Goal: Task Accomplishment & Management: Complete application form

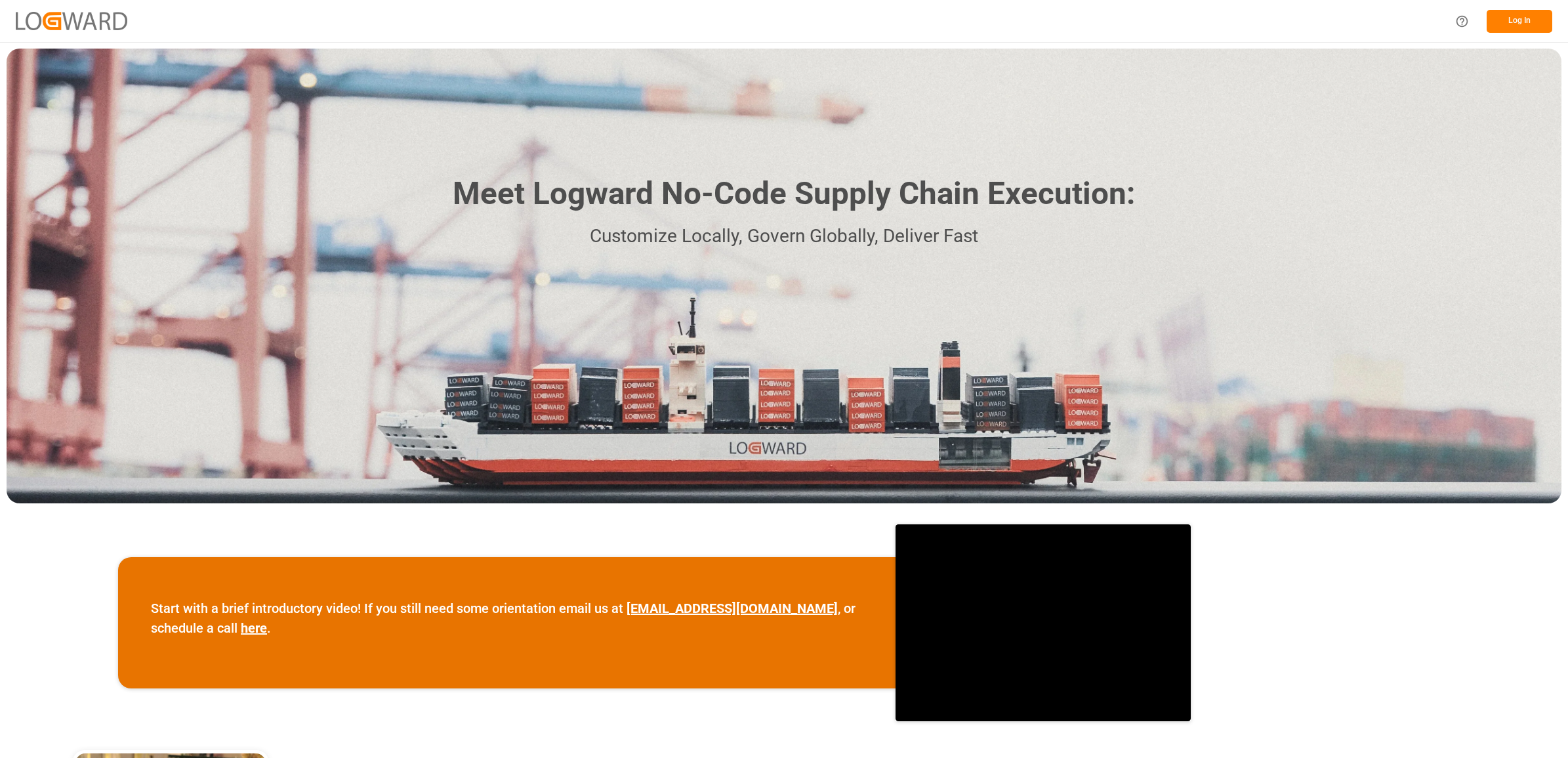
click at [1503, 21] on button "Log In" at bounding box center [1520, 21] width 66 height 23
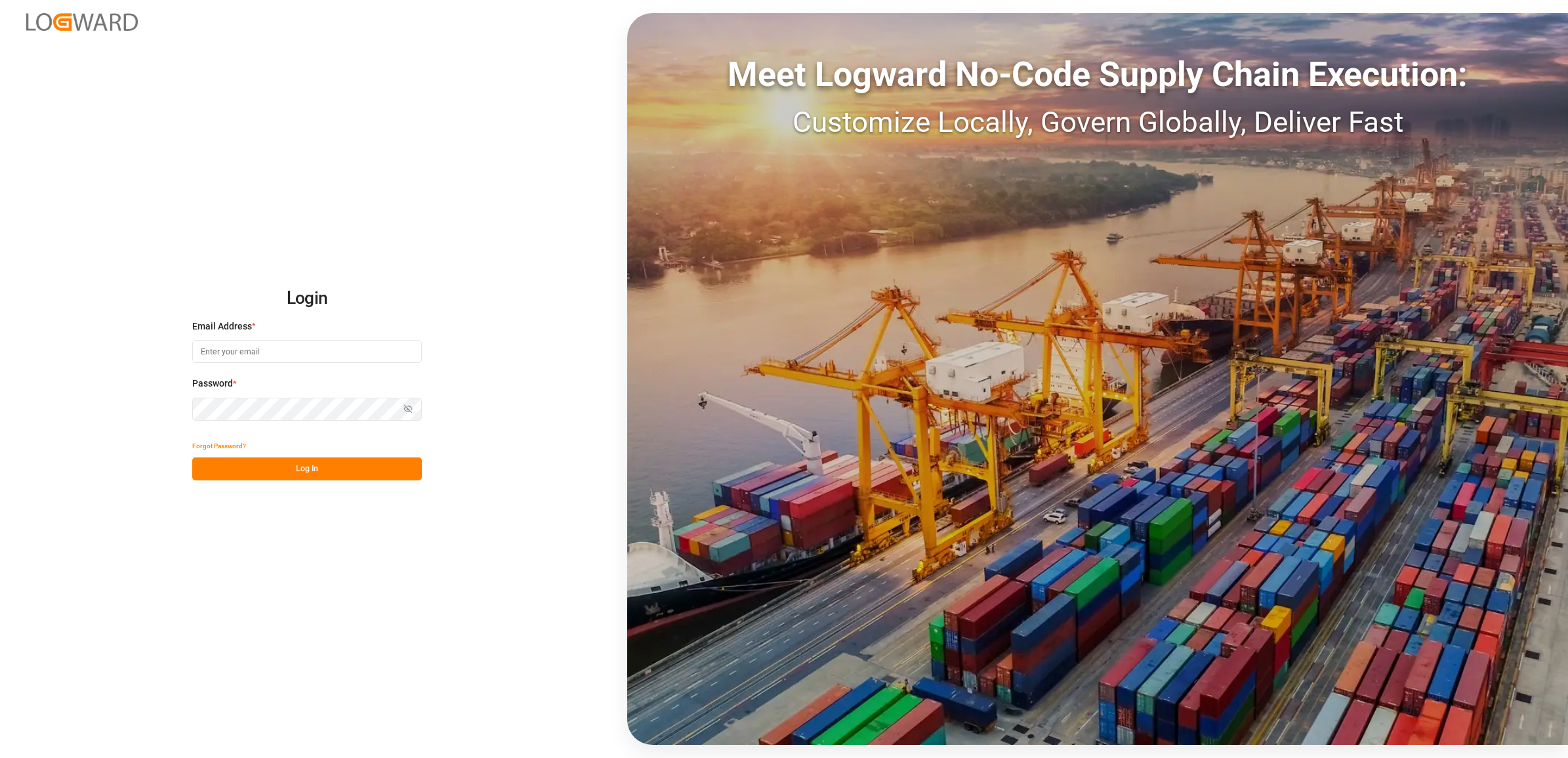
click at [294, 352] on input at bounding box center [308, 351] width 230 height 23
type input "[PERSON_NAME][EMAIL_ADDRESS][DOMAIN_NAME]"
drag, startPoint x: 292, startPoint y: 463, endPoint x: 303, endPoint y: 469, distance: 12.5
click at [292, 463] on button "Log In" at bounding box center [308, 468] width 230 height 23
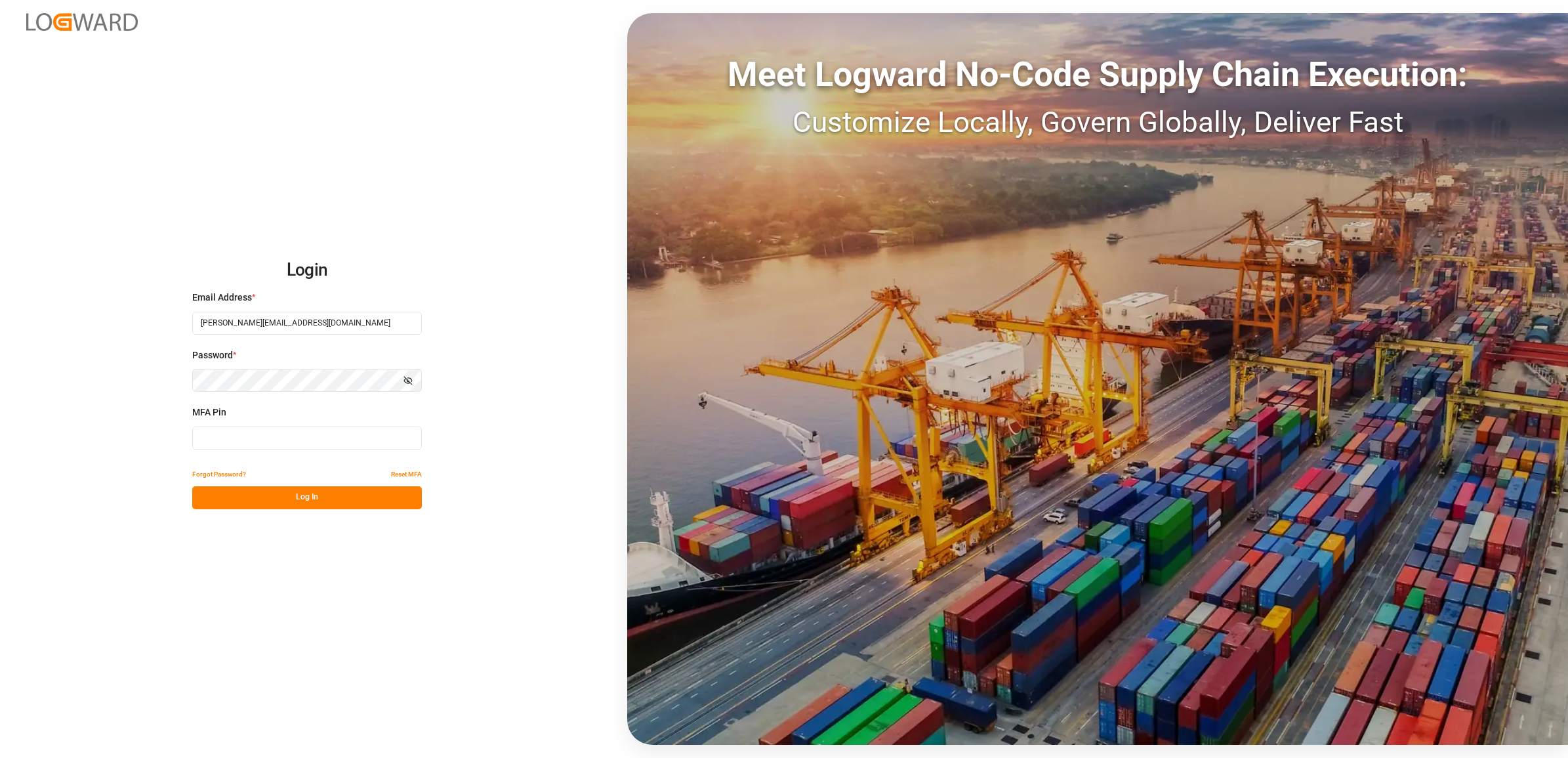
click at [236, 446] on input at bounding box center [308, 437] width 230 height 23
type input "124038"
click at [298, 491] on button "Log In" at bounding box center [308, 497] width 230 height 23
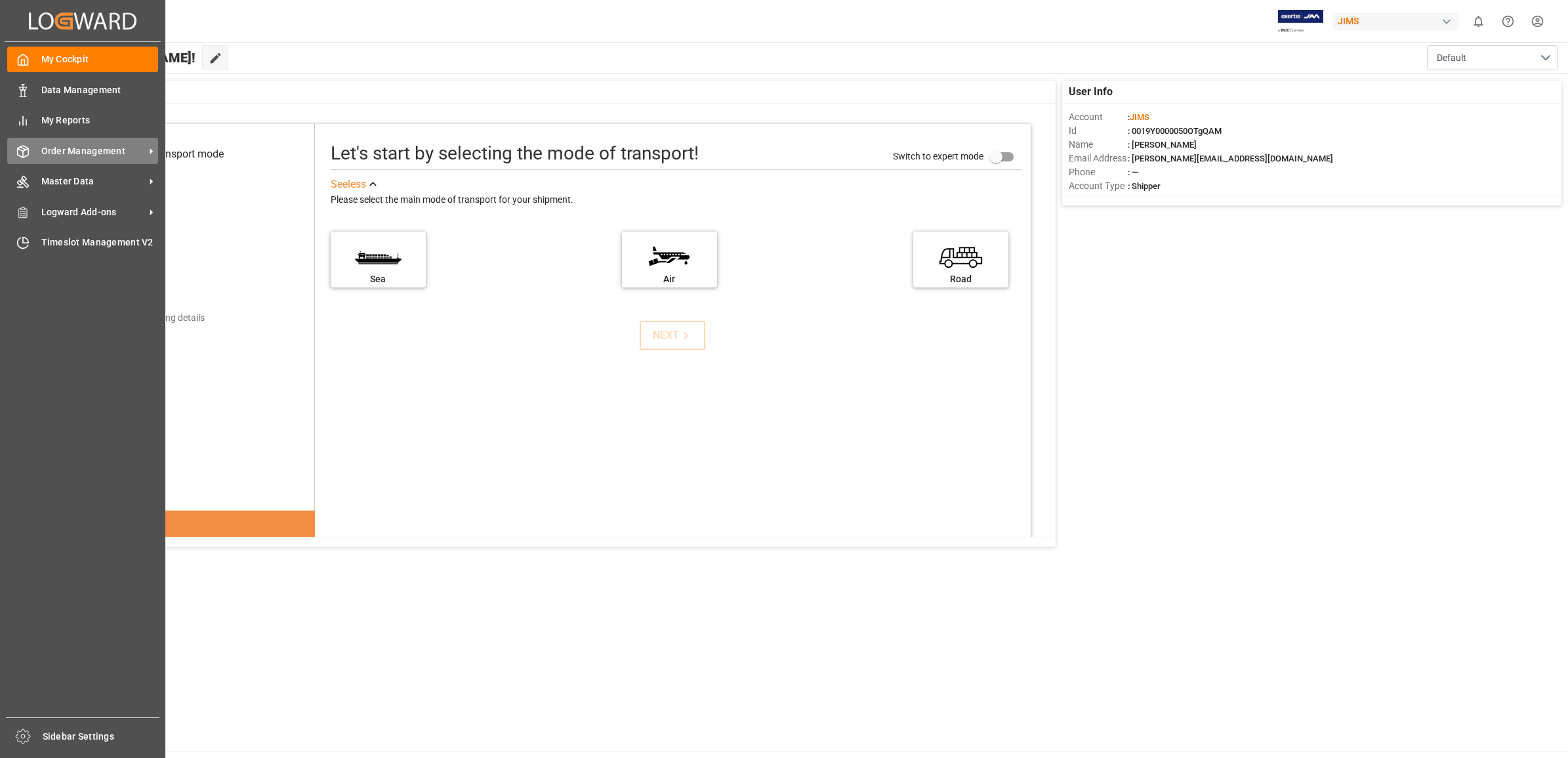
click at [71, 144] on span "Order Management" at bounding box center [93, 151] width 104 height 14
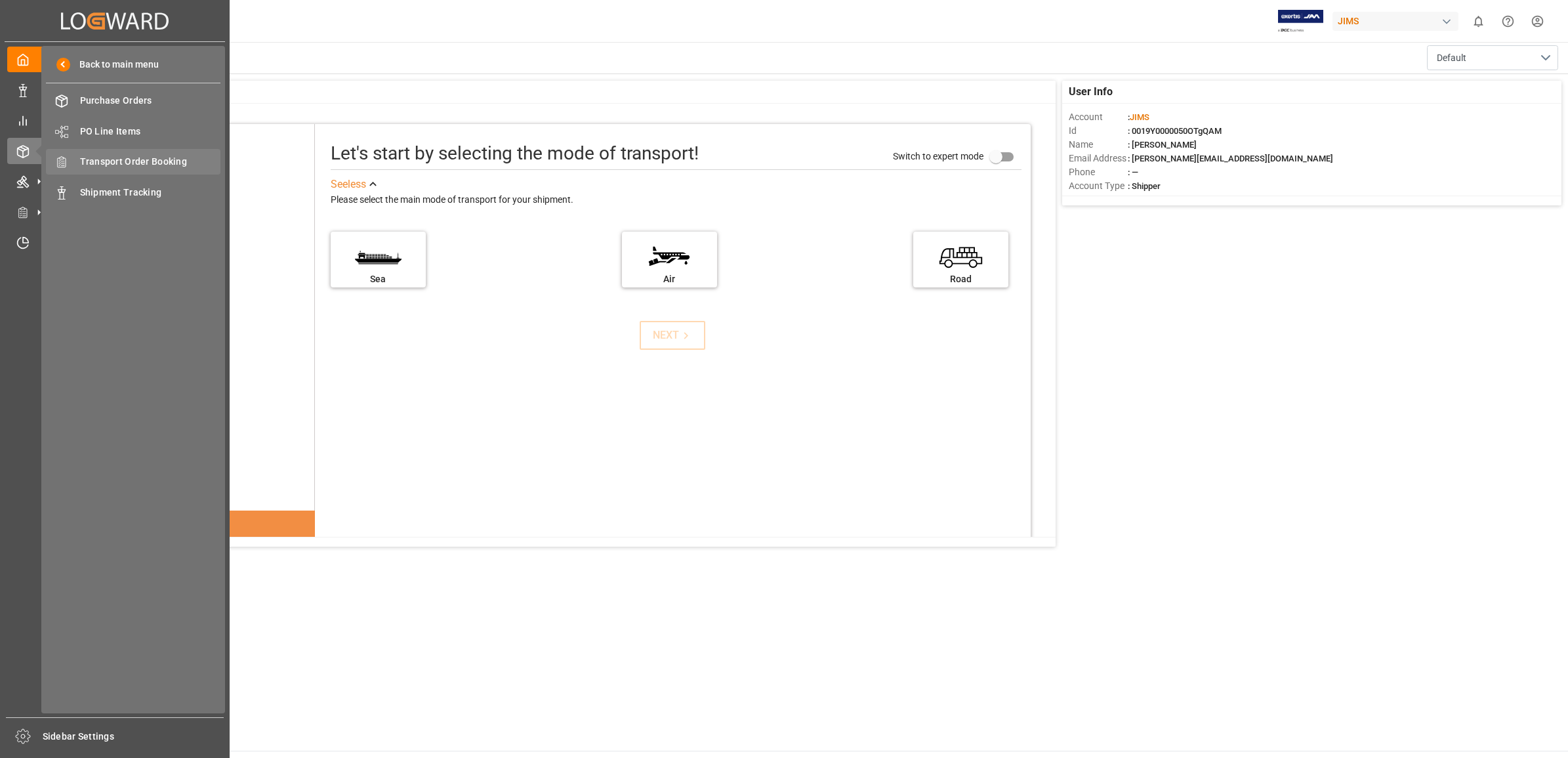
click at [151, 157] on span "Transport Order Booking" at bounding box center [150, 162] width 141 height 14
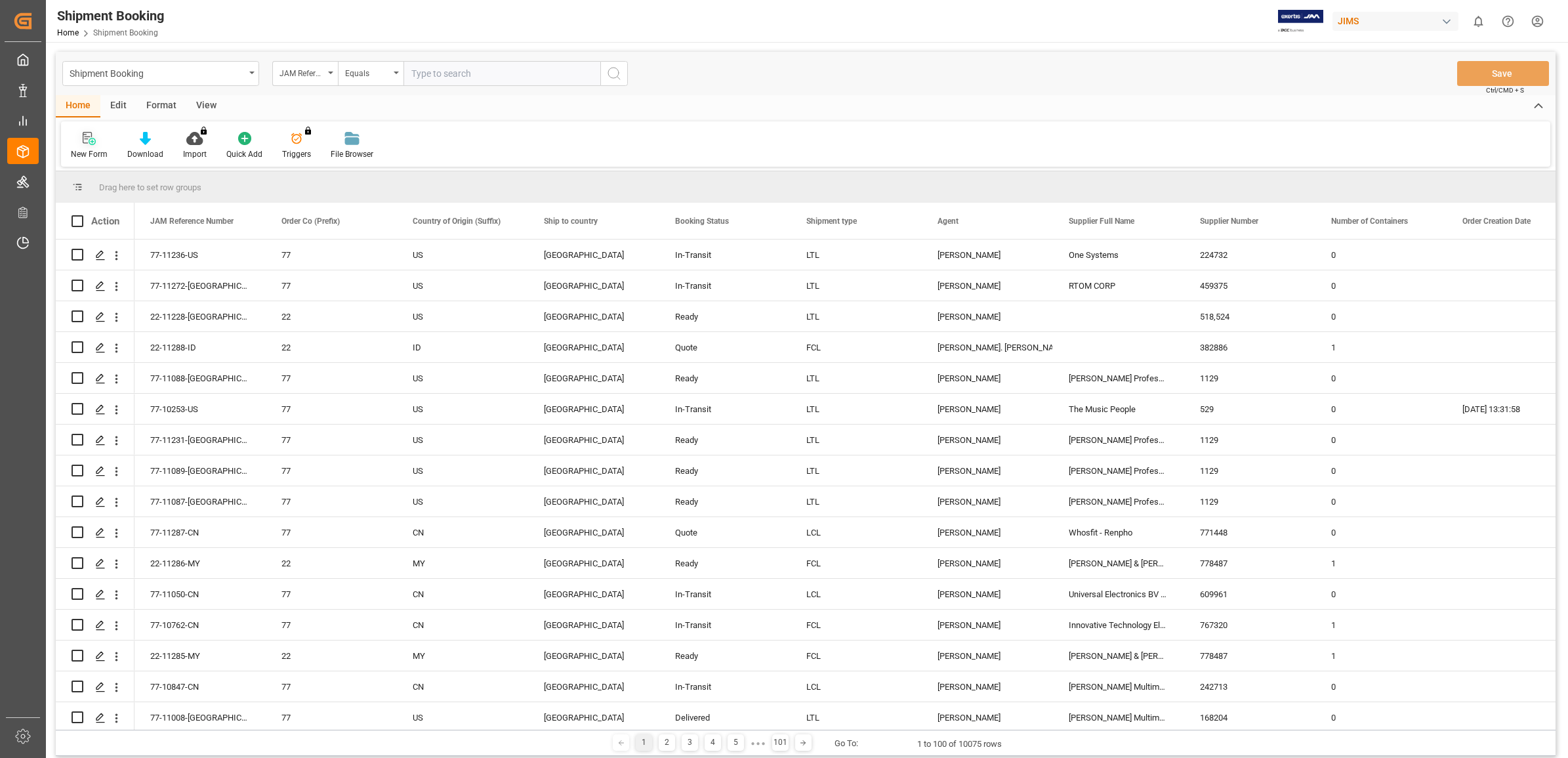
click at [81, 142] on div at bounding box center [88, 138] width 36 height 14
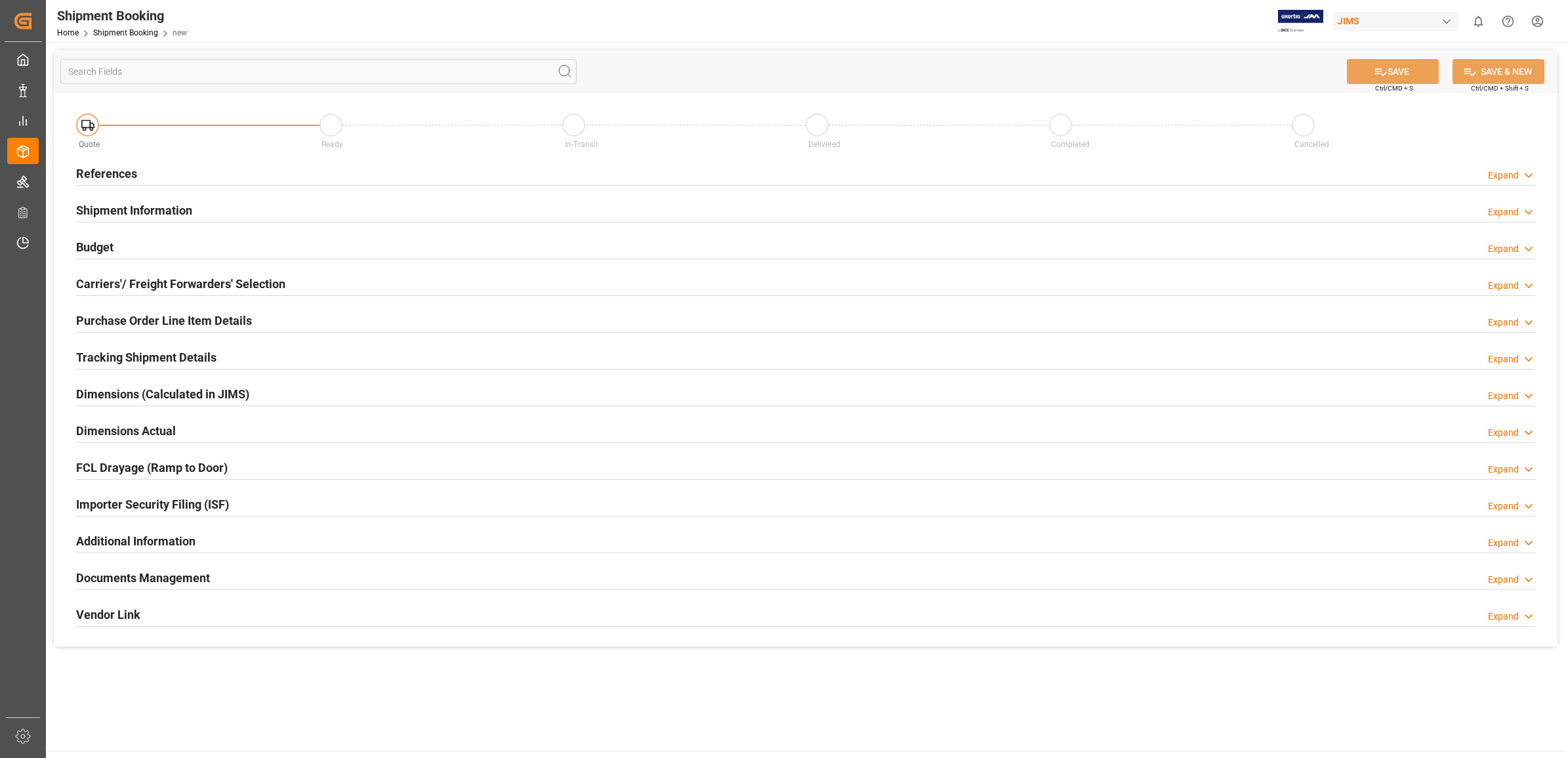
click at [102, 173] on h2 "References" at bounding box center [106, 174] width 61 height 18
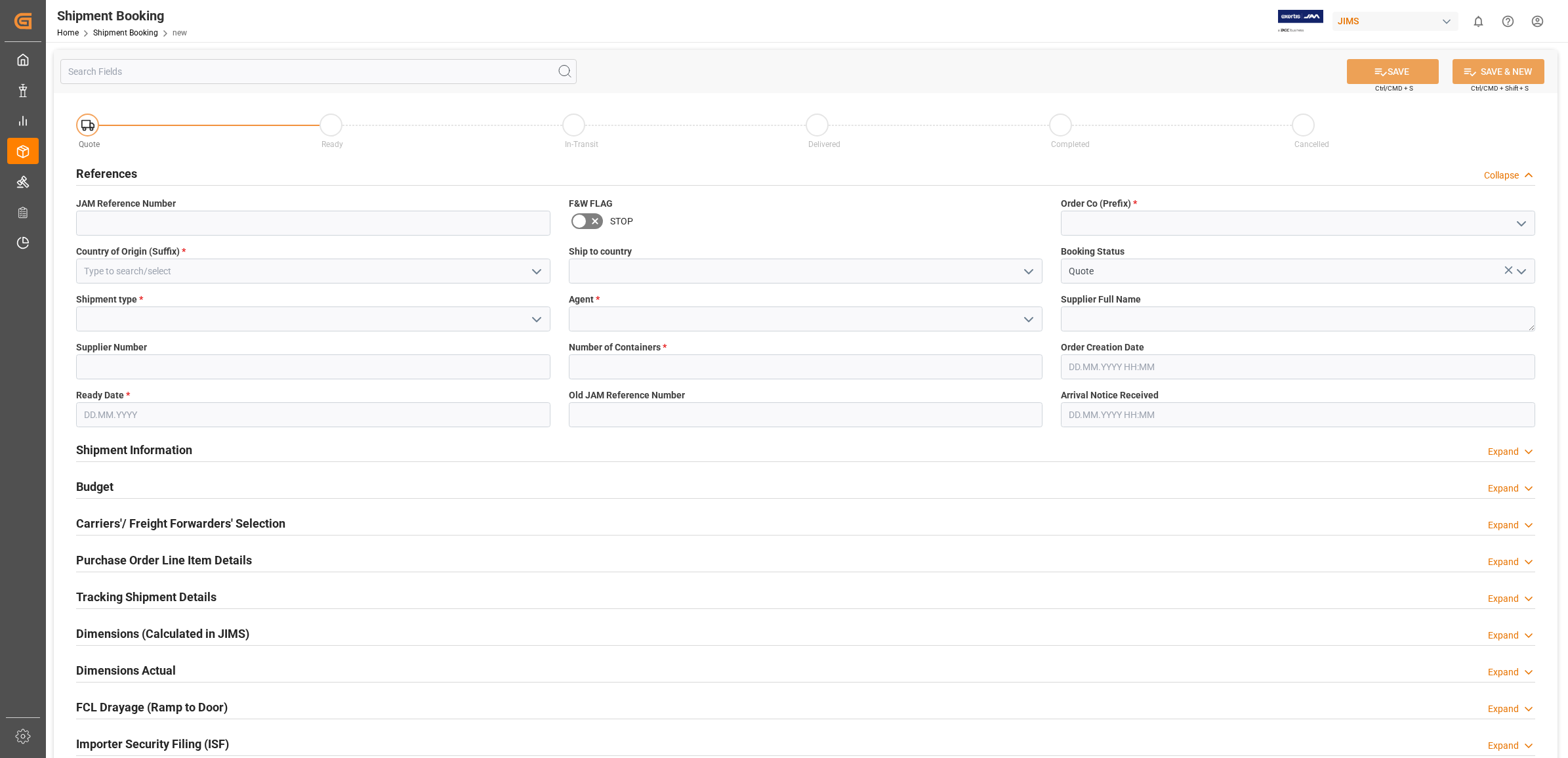
click at [1025, 272] on icon "open menu" at bounding box center [1029, 272] width 16 height 16
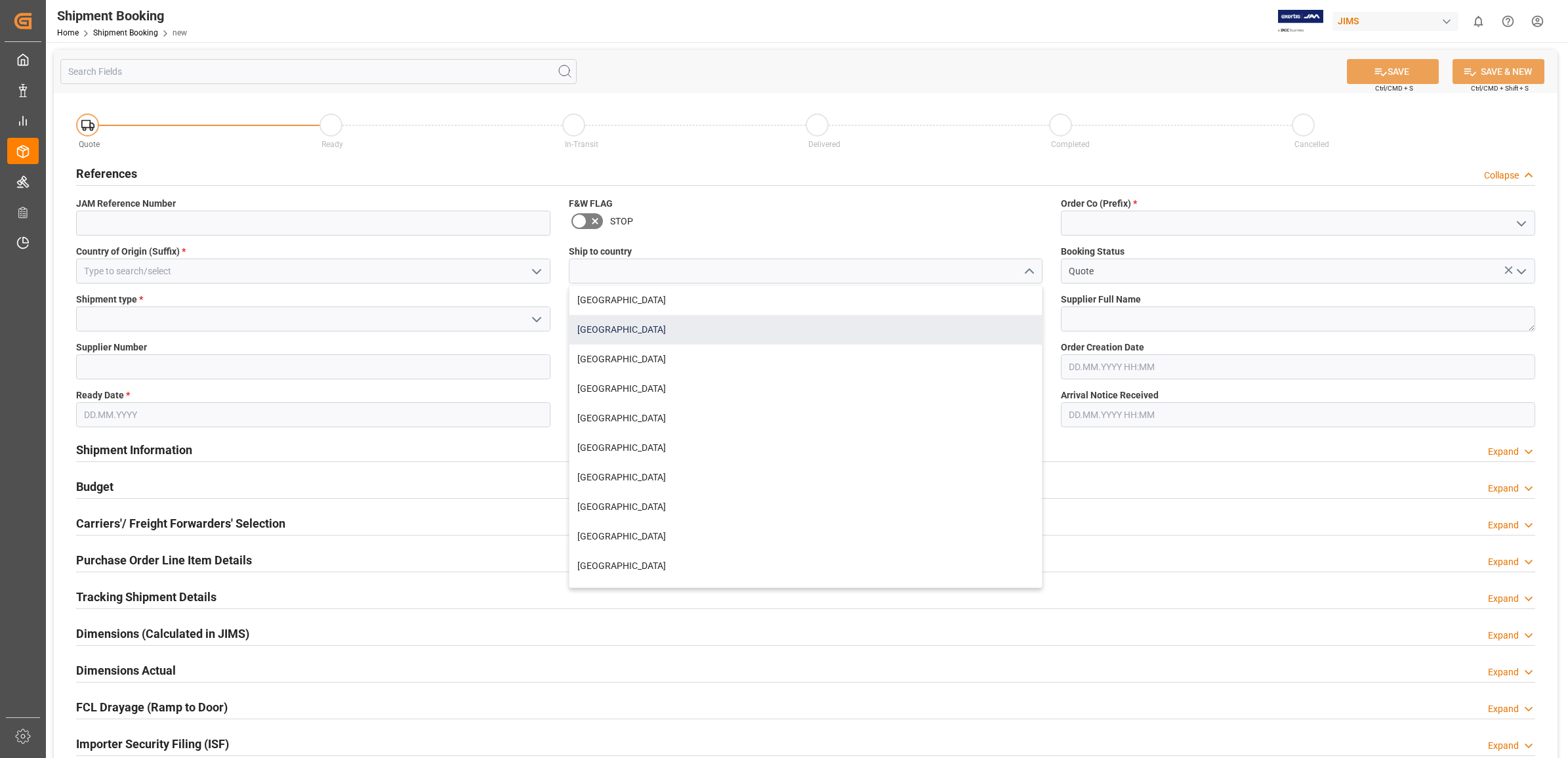
click at [658, 332] on div "[GEOGRAPHIC_DATA]" at bounding box center [807, 330] width 474 height 29
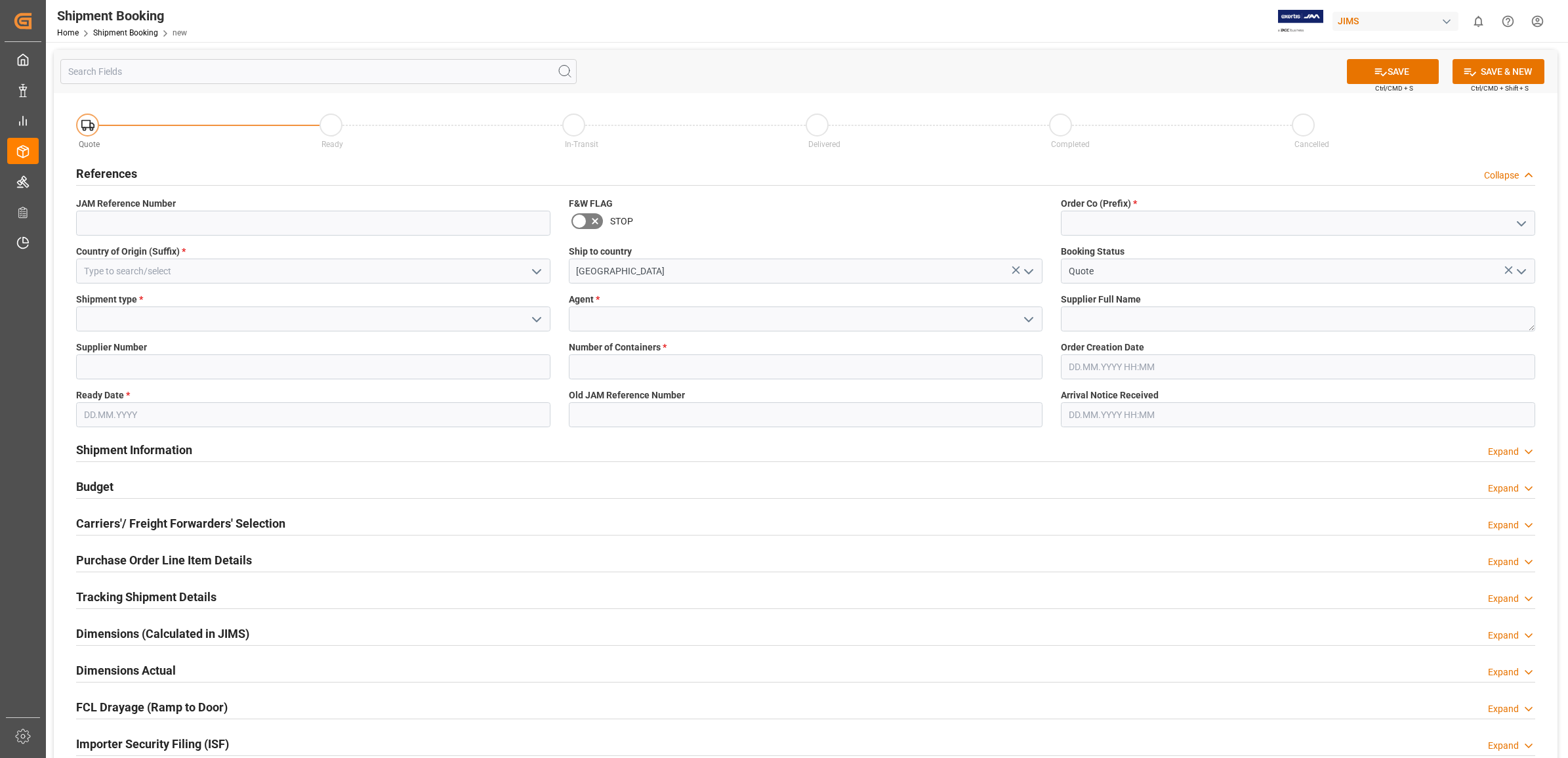
click at [1025, 270] on icon "open menu" at bounding box center [1029, 272] width 16 height 16
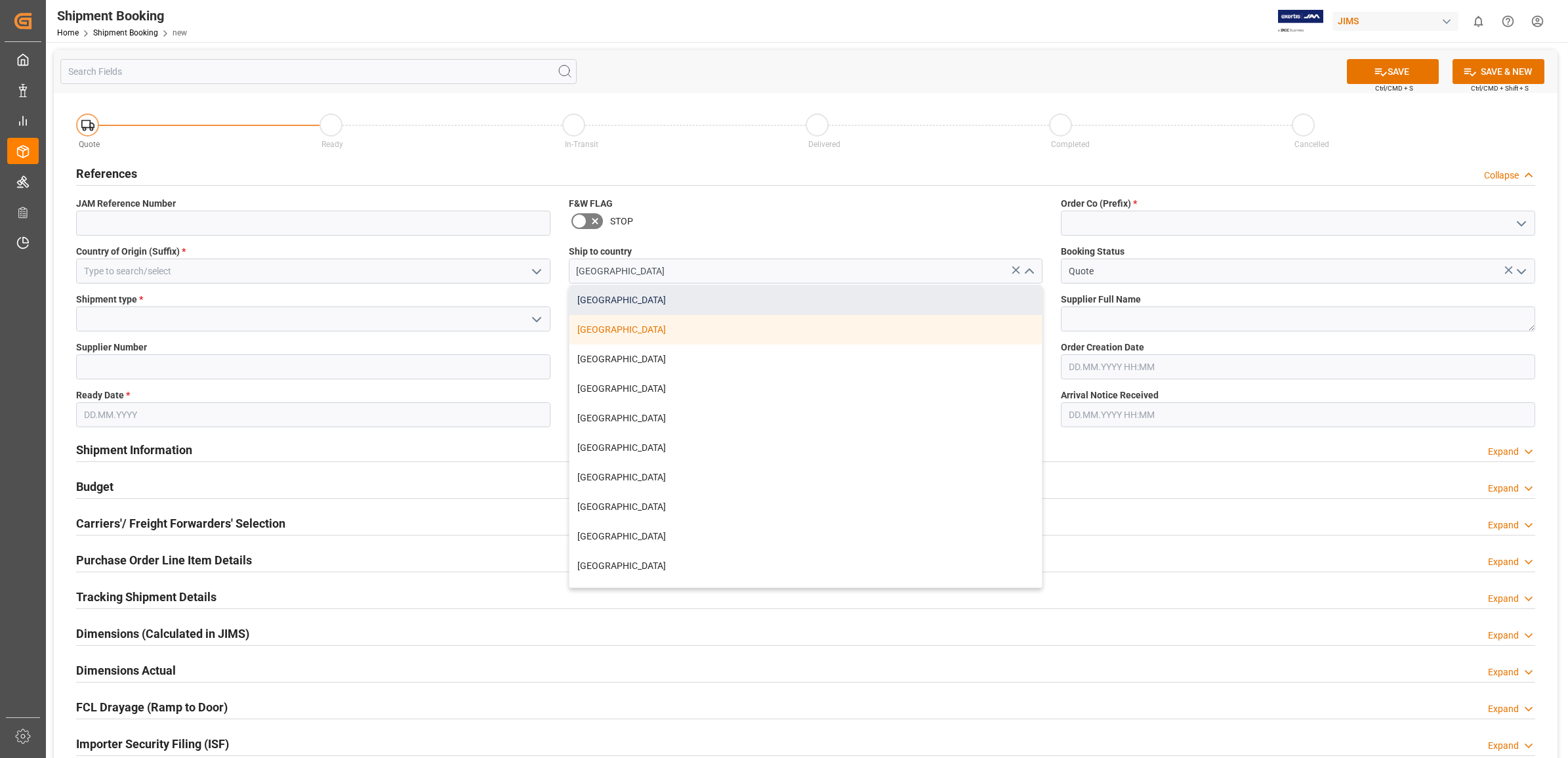
click at [644, 299] on div "[GEOGRAPHIC_DATA]" at bounding box center [807, 300] width 474 height 29
type input "[GEOGRAPHIC_DATA]"
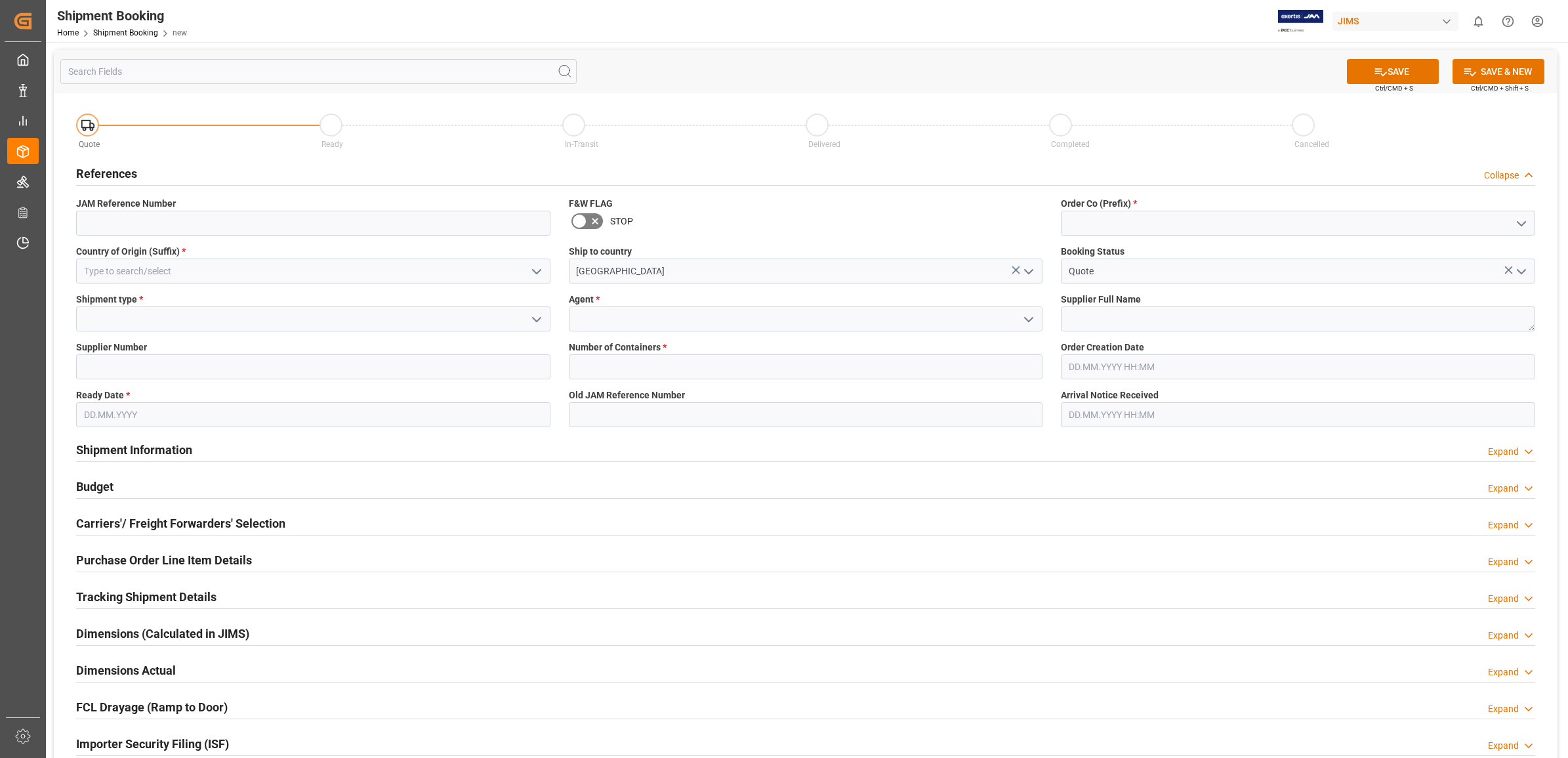
click at [1514, 217] on icon "open menu" at bounding box center [1522, 224] width 16 height 16
click at [1116, 278] on div "77" at bounding box center [1299, 282] width 474 height 29
type input "77"
click at [1144, 313] on textarea at bounding box center [1298, 318] width 475 height 25
type textarea "HPAV"
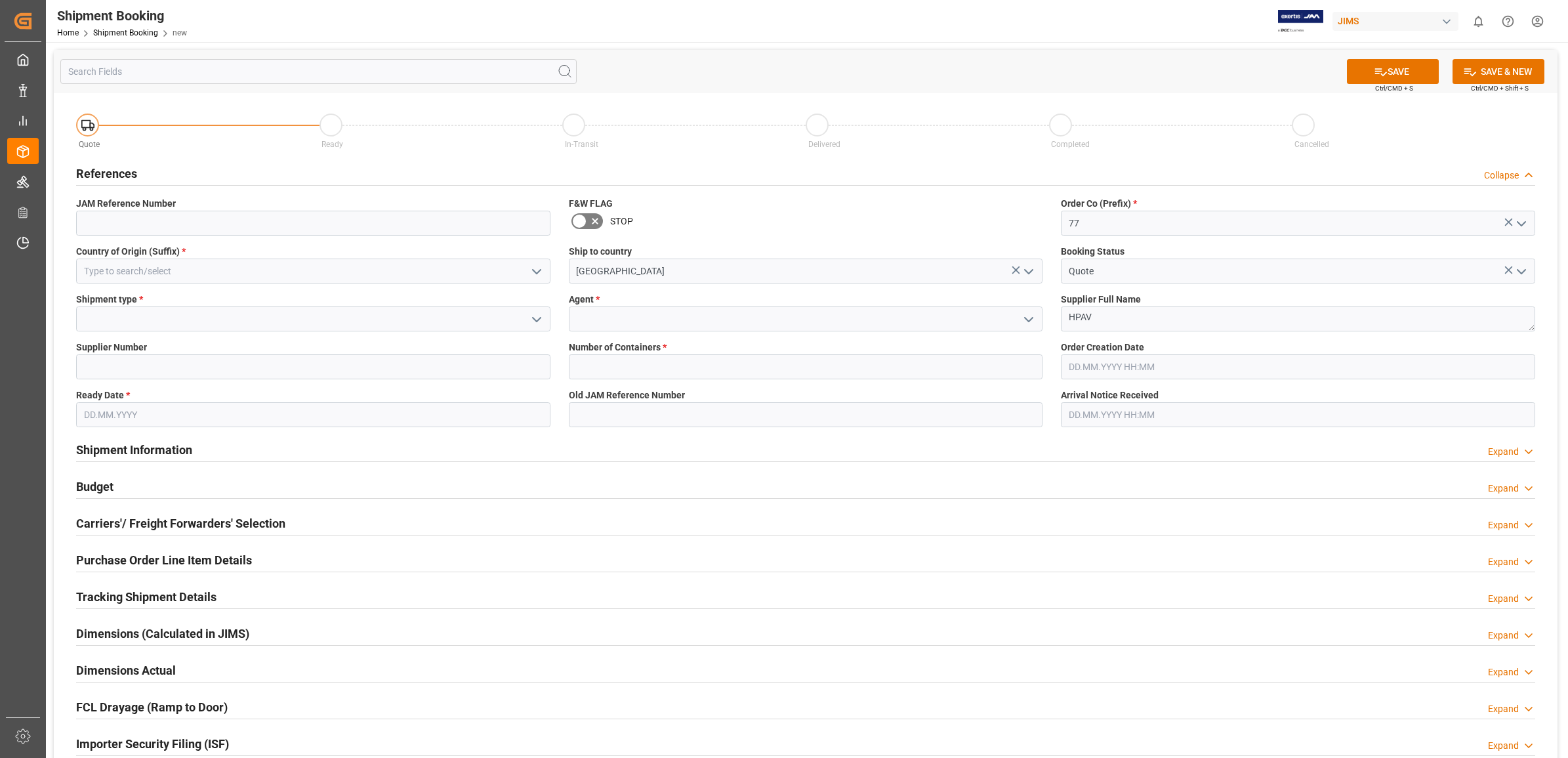
click at [534, 319] on polyline "open menu" at bounding box center [536, 319] width 8 height 4
click at [156, 406] on div "LTL" at bounding box center [313, 406] width 474 height 29
type input "LTL"
click at [133, 264] on input at bounding box center [312, 270] width 475 height 25
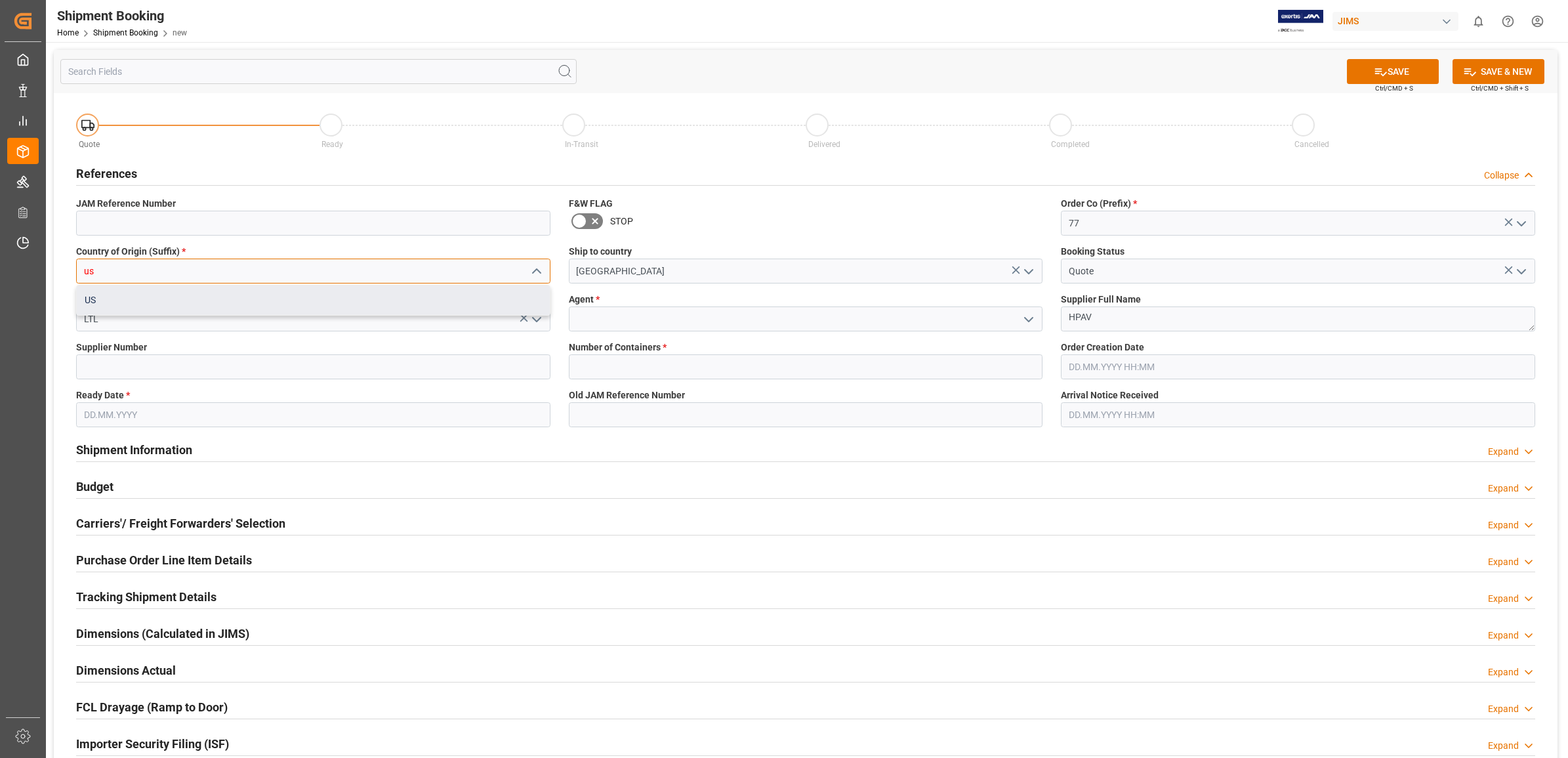
click at [140, 288] on div "US" at bounding box center [313, 300] width 474 height 29
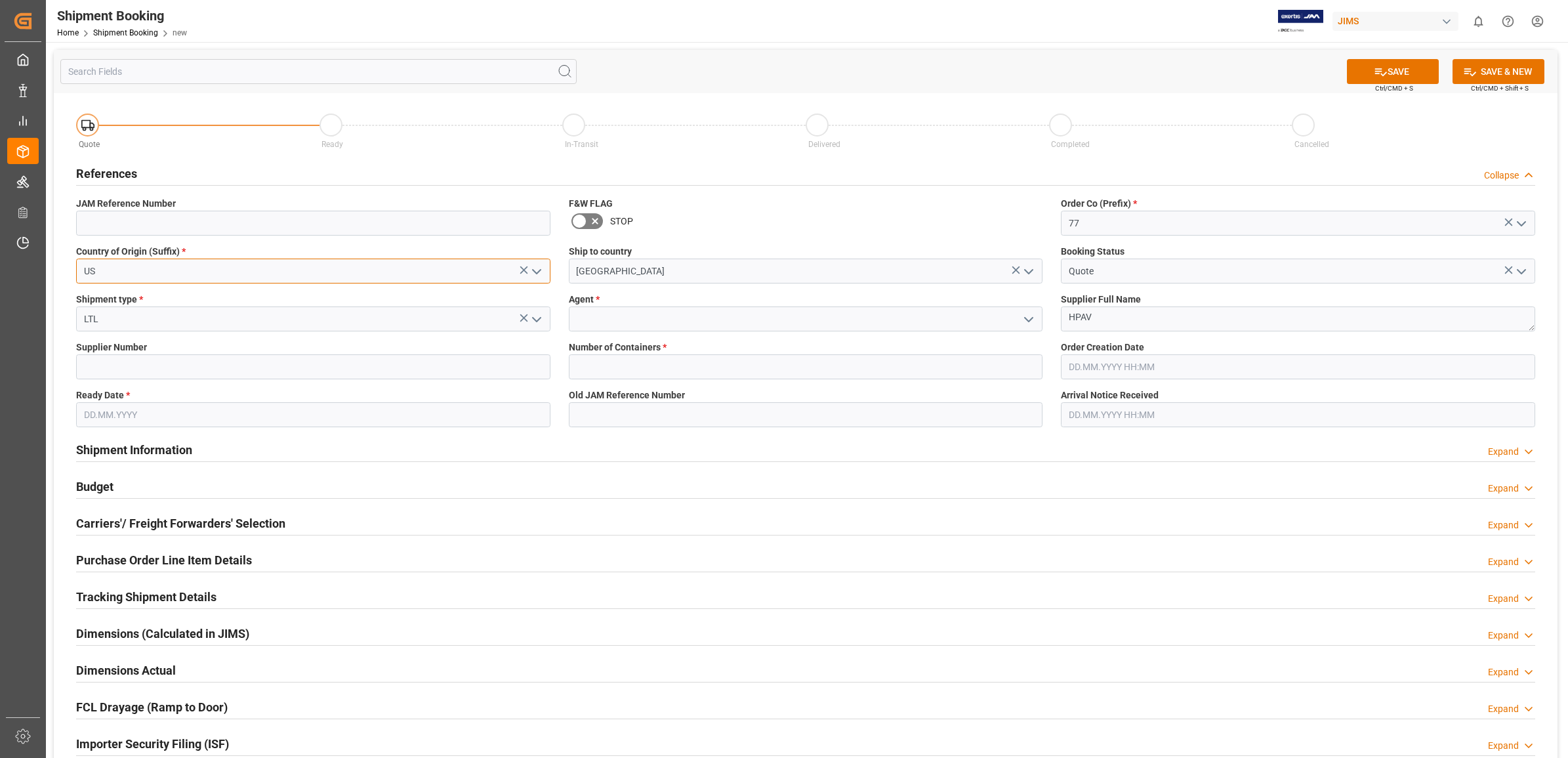
type input "US"
click at [595, 315] on input at bounding box center [806, 318] width 475 height 25
click at [1029, 318] on icon "open menu" at bounding box center [1029, 319] width 16 height 16
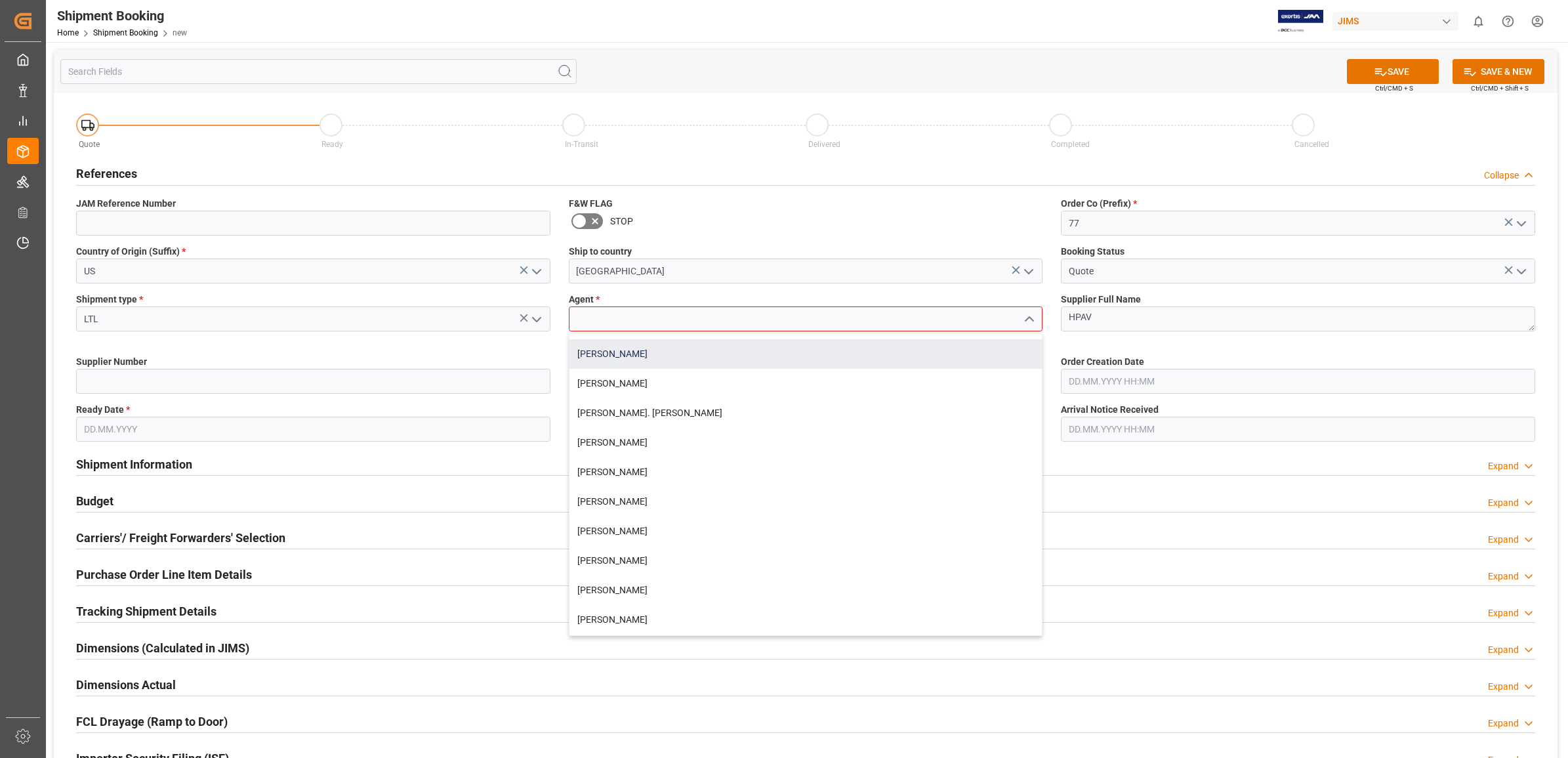
scroll to position [409, 0]
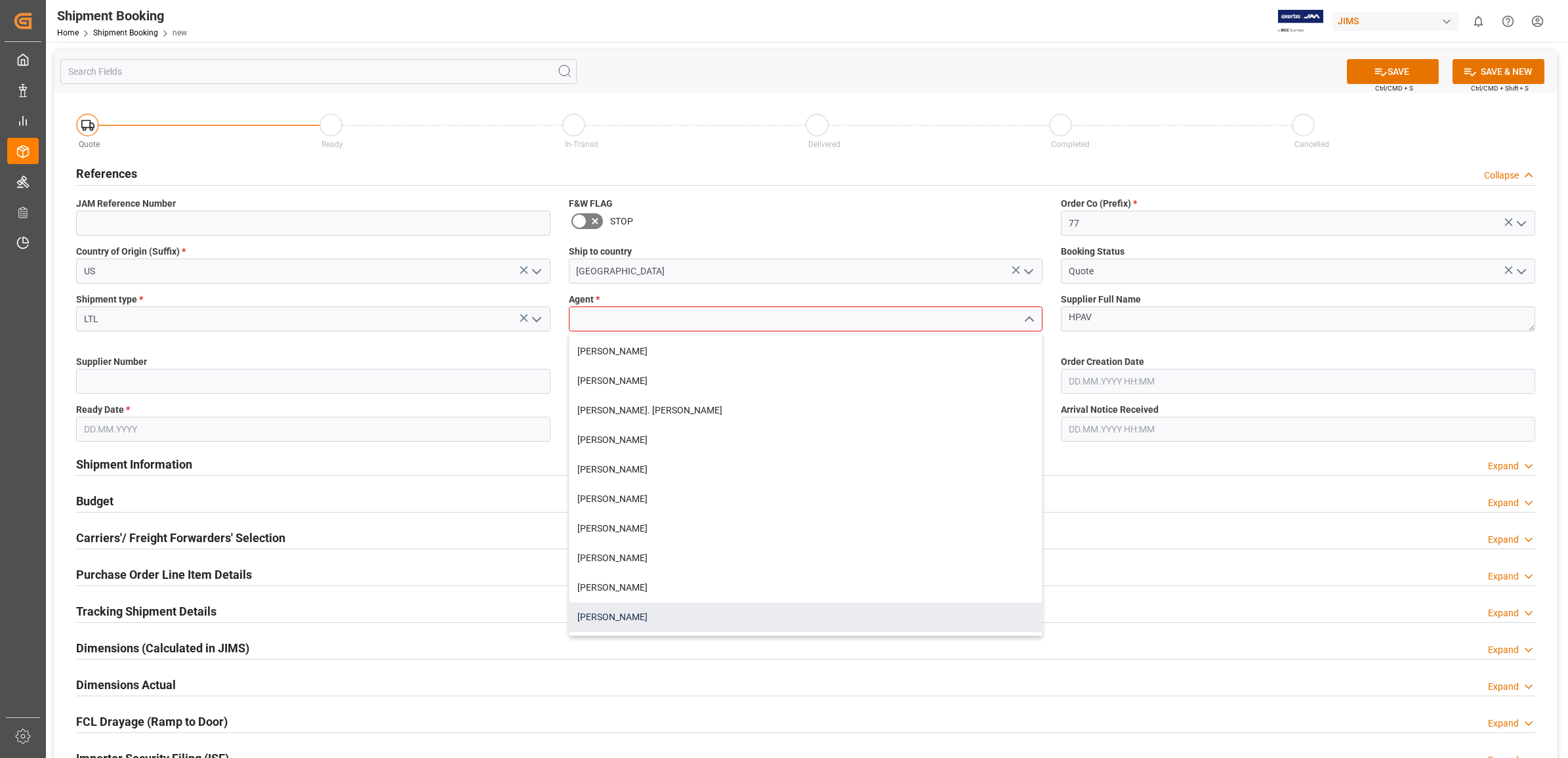
click at [636, 612] on div "[PERSON_NAME]" at bounding box center [807, 617] width 474 height 29
type input "[PERSON_NAME]"
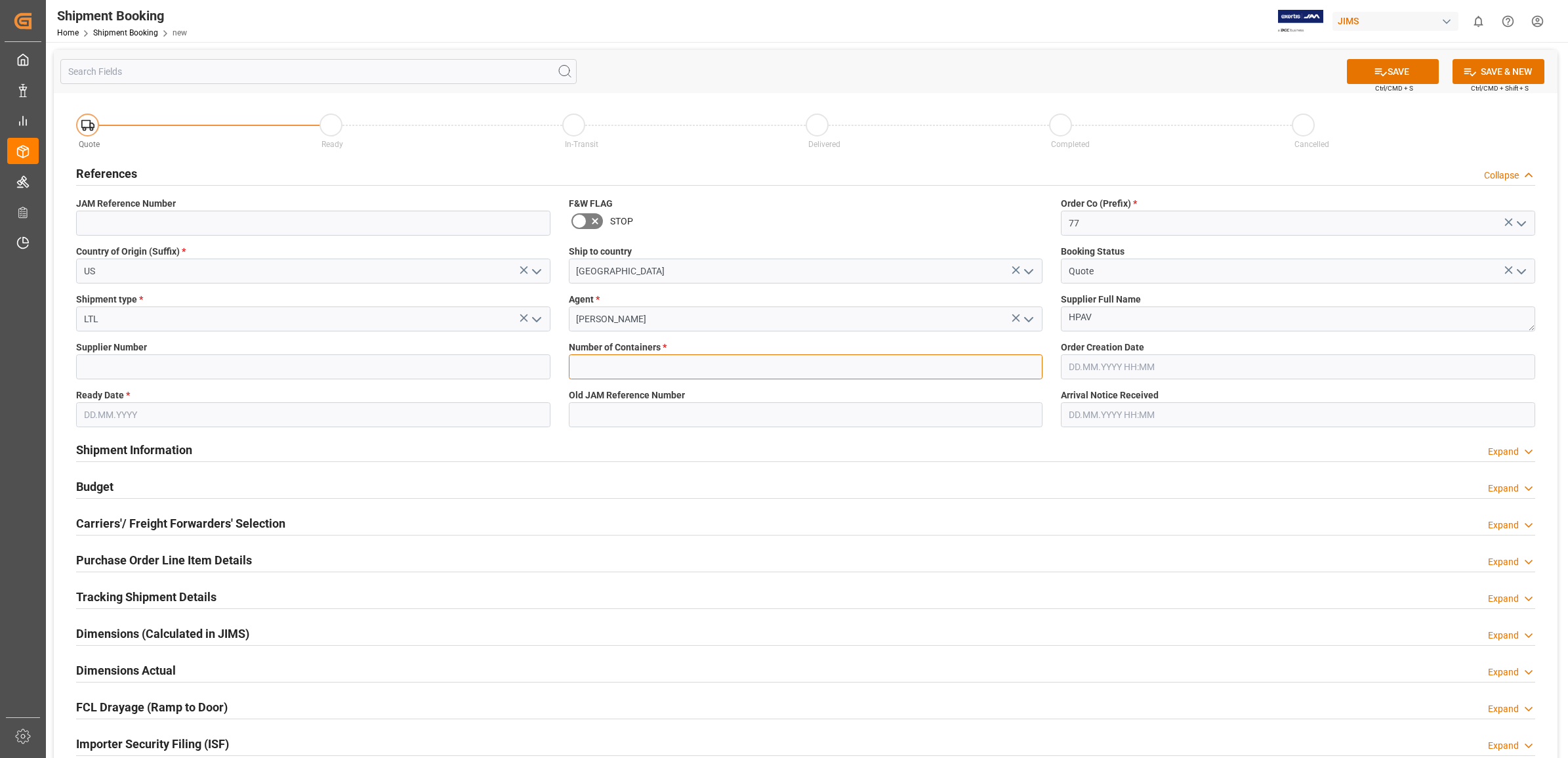
drag, startPoint x: 612, startPoint y: 364, endPoint x: 663, endPoint y: 368, distance: 51.2
click at [612, 364] on input "text" at bounding box center [806, 366] width 475 height 25
type input "0"
type input "167567"
type input "[DATE]"
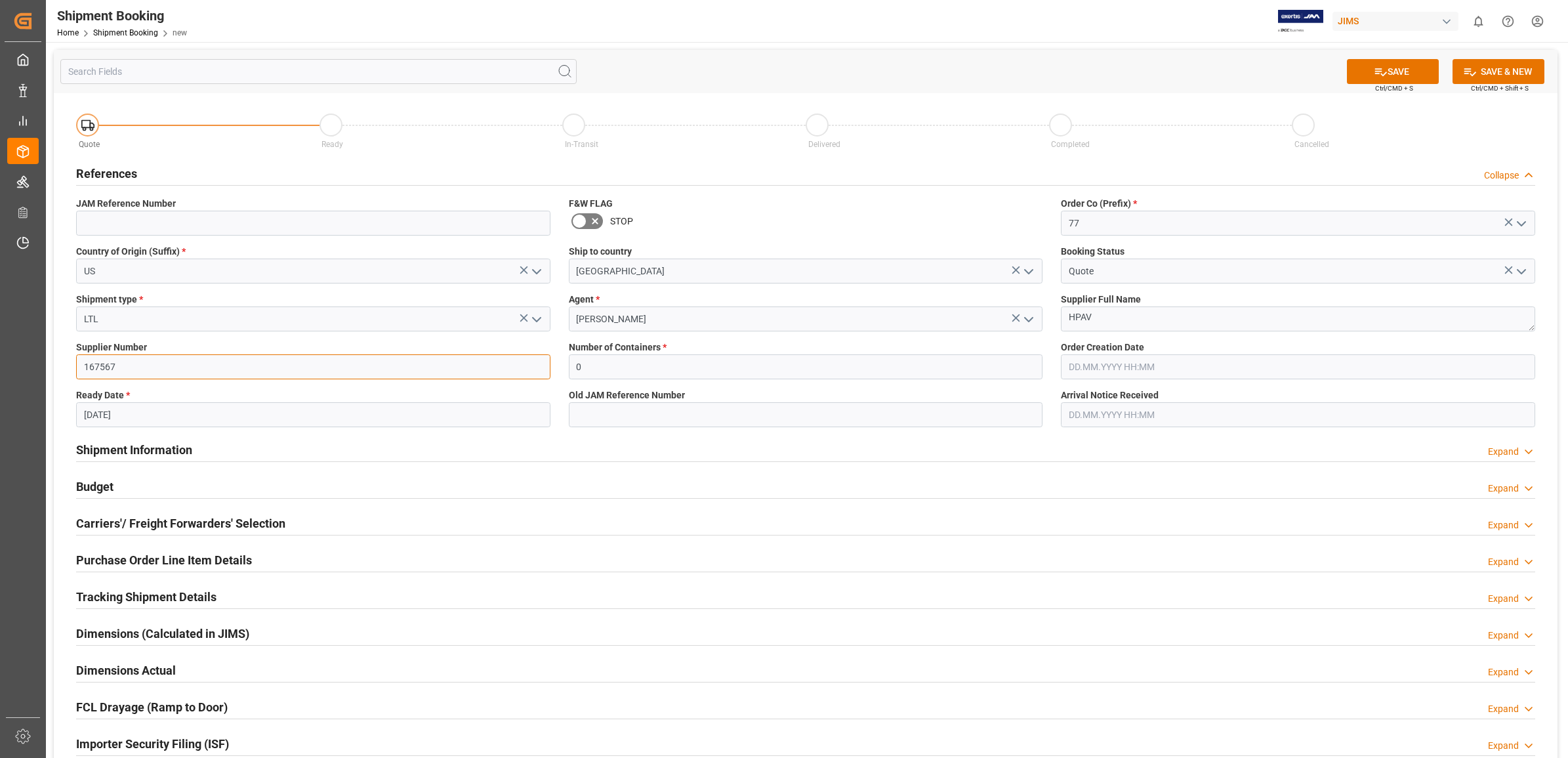
click at [179, 370] on input "167567" at bounding box center [312, 366] width 475 height 25
drag, startPoint x: 210, startPoint y: 375, endPoint x: 0, endPoint y: 367, distance: 210.2
click at [0, 367] on html "Created by potrace 1.15, written by [PERSON_NAME] [DATE]-[DATE] Created by potr…" at bounding box center [784, 379] width 1568 height 758
type input "225643"
click at [452, 514] on div "Carriers'/ Freight Forwarders' Selection Expand" at bounding box center [806, 521] width 1460 height 25
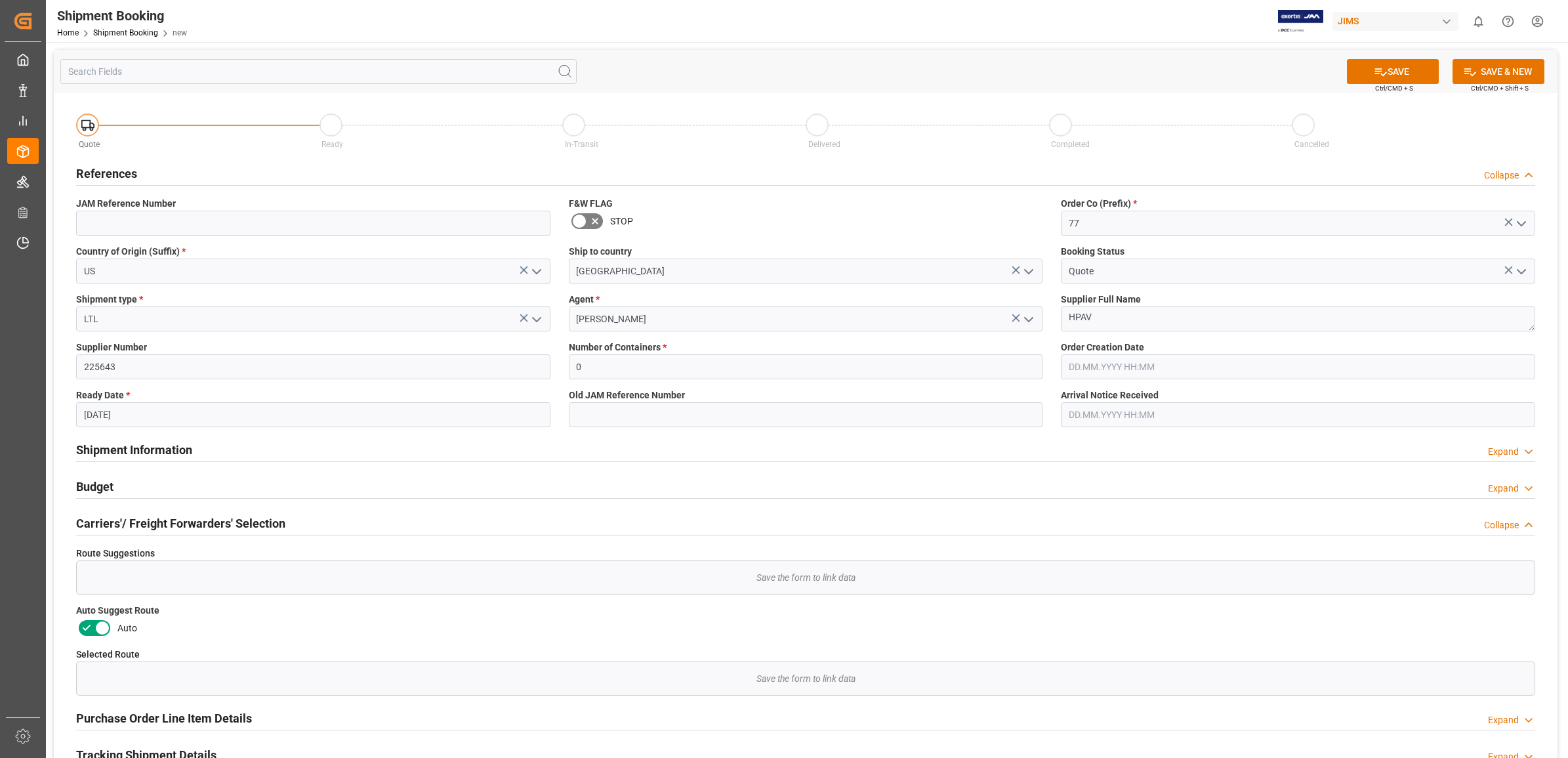
click at [227, 423] on input "[DATE]" at bounding box center [312, 413] width 475 height 25
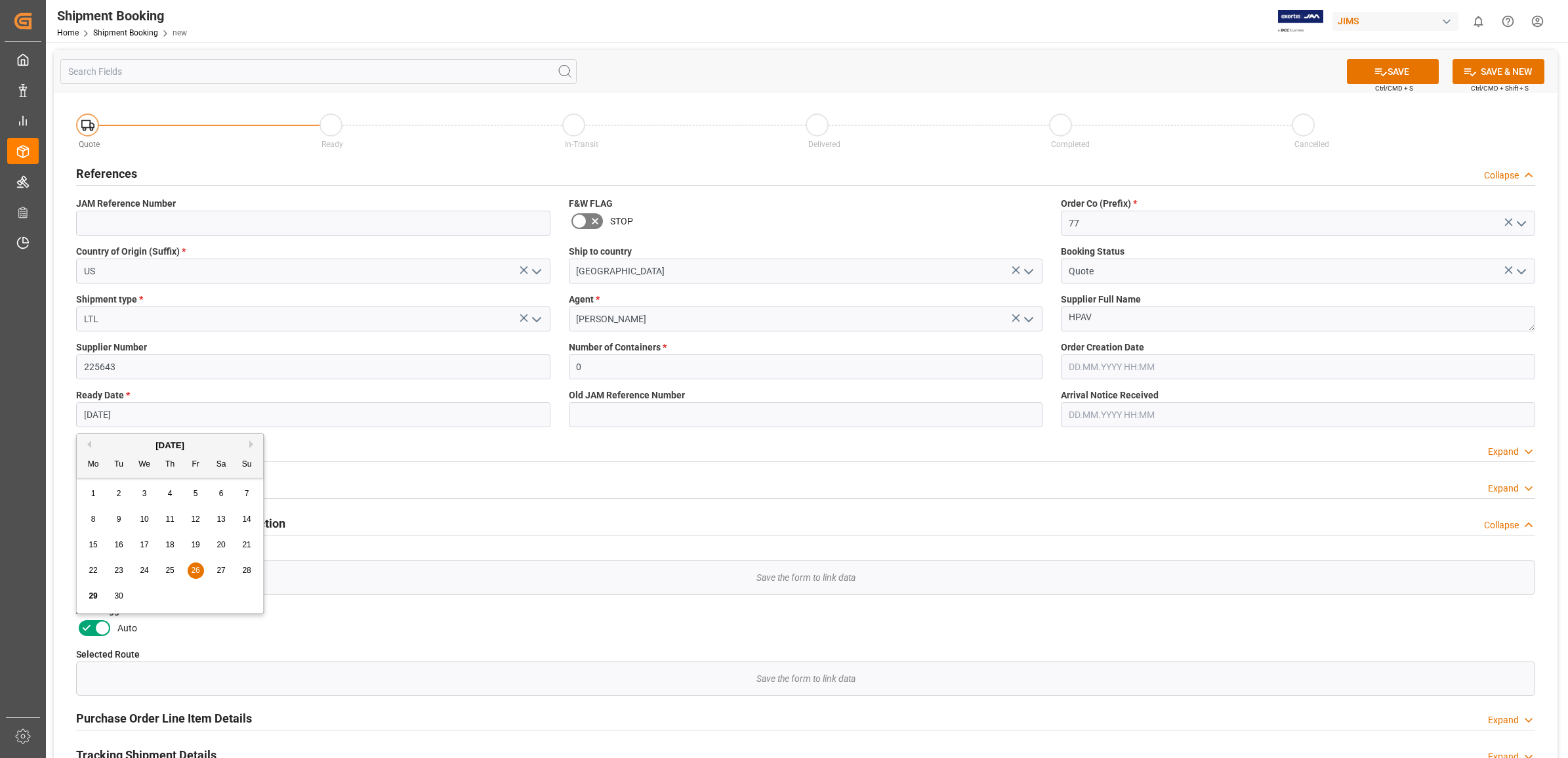
click at [92, 597] on span "29" at bounding box center [92, 595] width 9 height 9
type input "[DATE]"
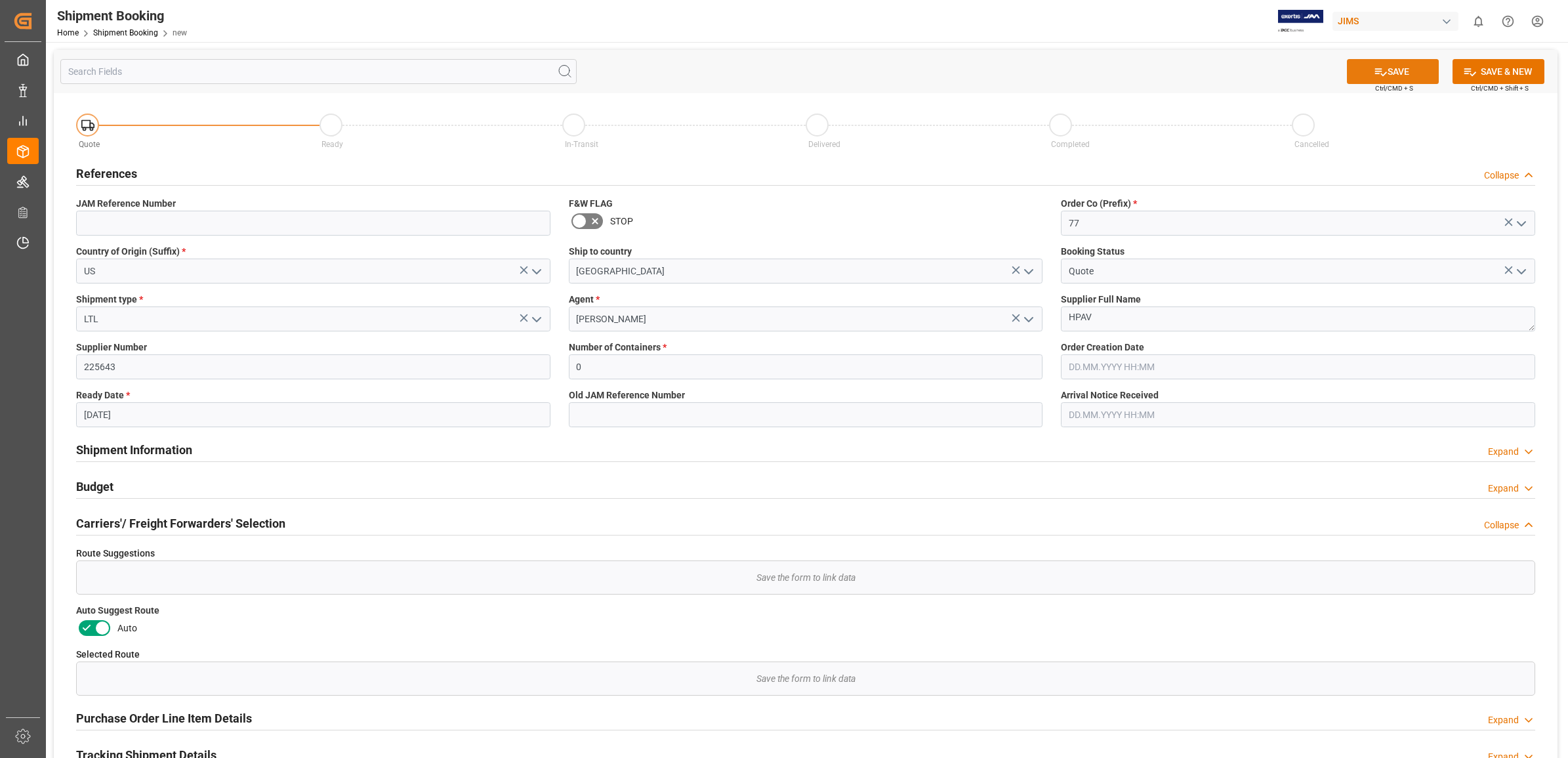
click at [1395, 76] on button "SAVE" at bounding box center [1393, 71] width 92 height 25
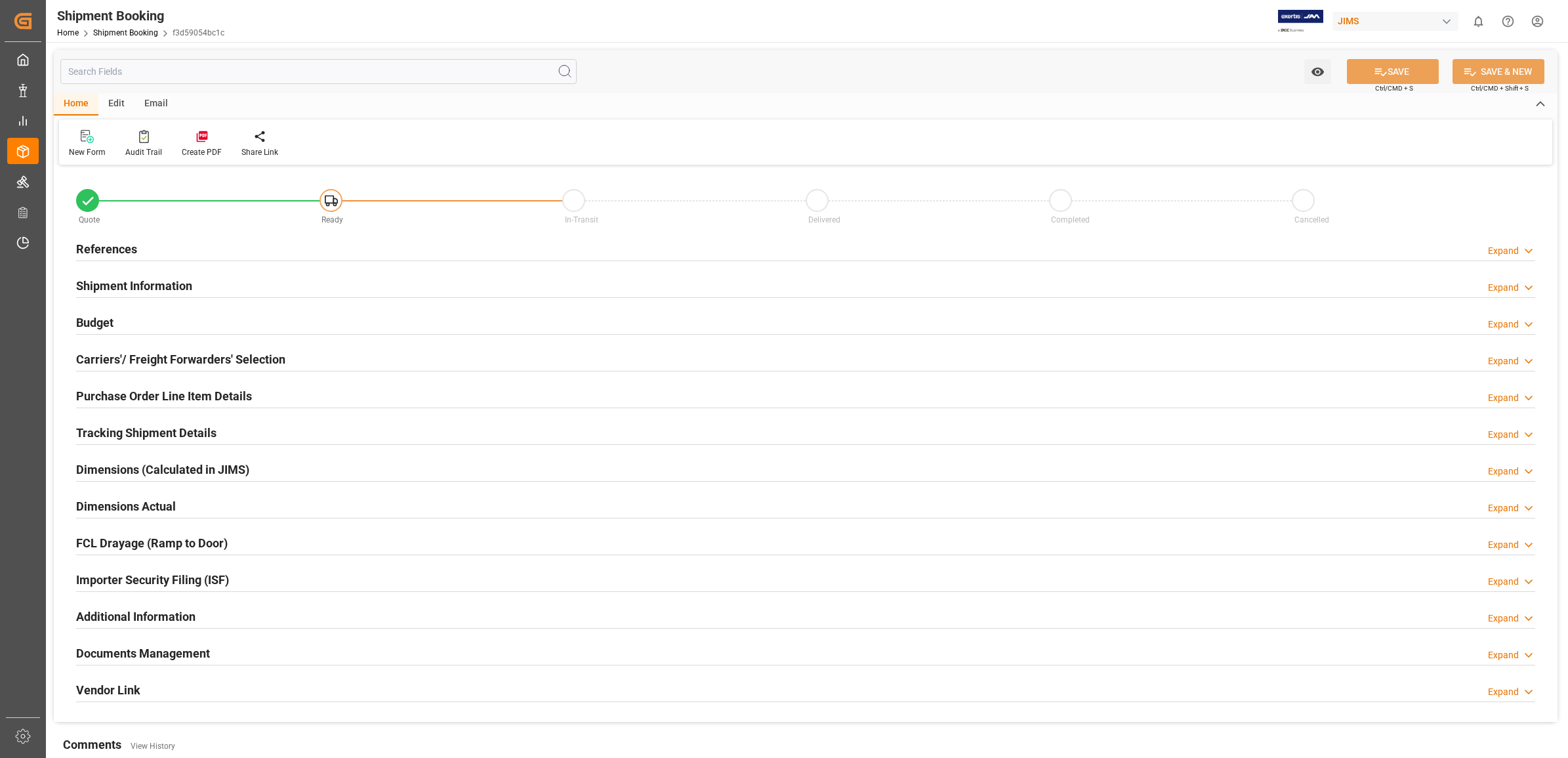
type input "0"
type input "[DATE]"
click at [108, 249] on h2 "References" at bounding box center [106, 248] width 61 height 18
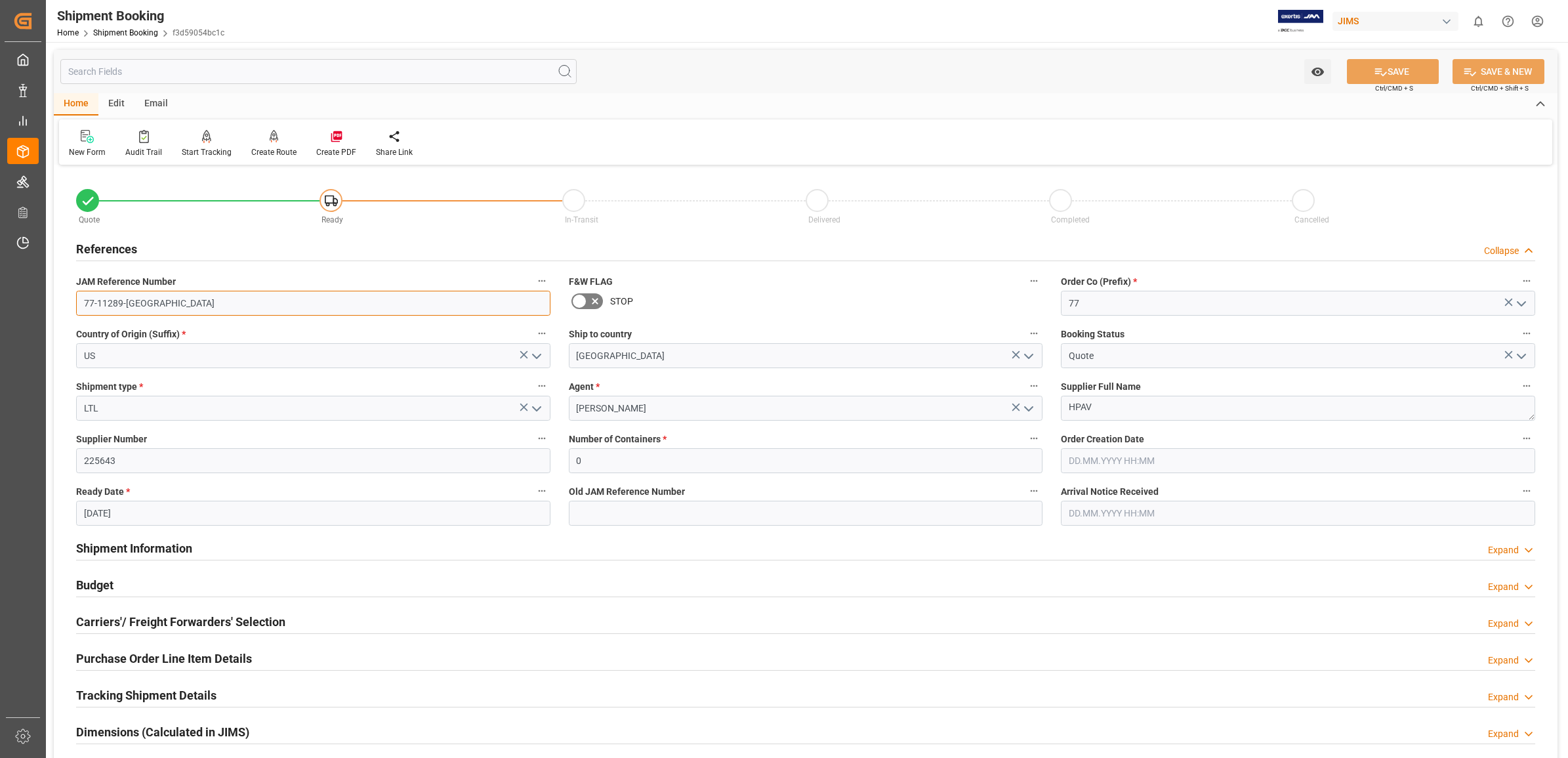
drag, startPoint x: 151, startPoint y: 308, endPoint x: 56, endPoint y: 303, distance: 95.1
click at [56, 303] on div "Quote Ready In-Transit Delivered Completed Cancelled References Collapse JAM Re…" at bounding box center [806, 576] width 1504 height 815
